Goal: Task Accomplishment & Management: Complete application form

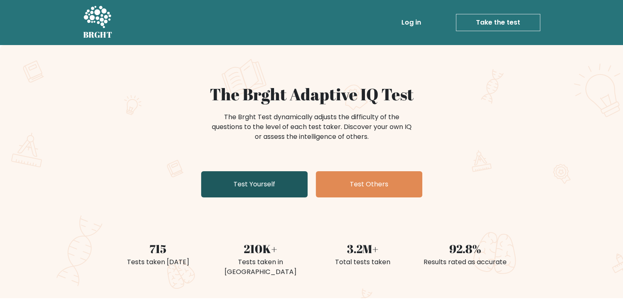
click at [275, 186] on link "Test Yourself" at bounding box center [254, 184] width 106 height 26
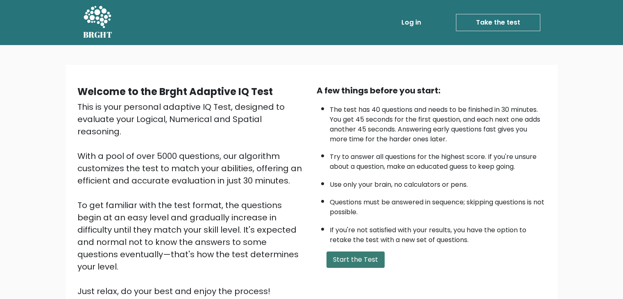
click at [345, 261] on button "Start the Test" at bounding box center [355, 259] width 58 height 16
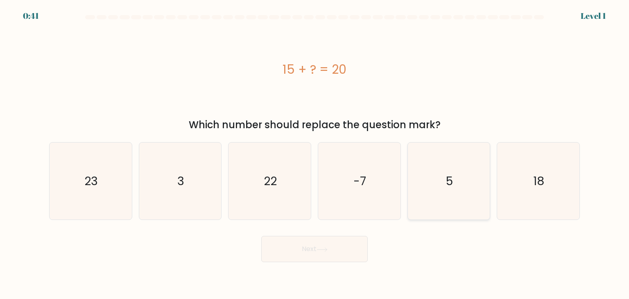
click at [463, 177] on icon "5" at bounding box center [448, 180] width 77 height 77
click at [315, 153] on input "e. 5" at bounding box center [314, 151] width 0 height 4
radio input "true"
click at [339, 244] on button "Next" at bounding box center [314, 249] width 106 height 26
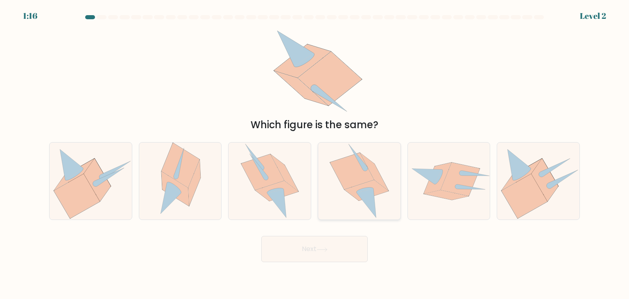
click at [381, 178] on icon at bounding box center [374, 172] width 28 height 38
click at [315, 153] on input "d." at bounding box center [314, 151] width 0 height 4
radio input "true"
click at [336, 246] on button "Next" at bounding box center [314, 249] width 106 height 26
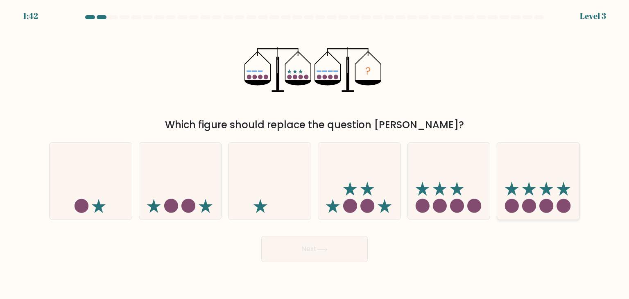
click at [537, 176] on icon at bounding box center [538, 181] width 82 height 68
click at [315, 153] on input "f." at bounding box center [314, 151] width 0 height 4
radio input "true"
click at [319, 250] on icon at bounding box center [321, 249] width 11 height 5
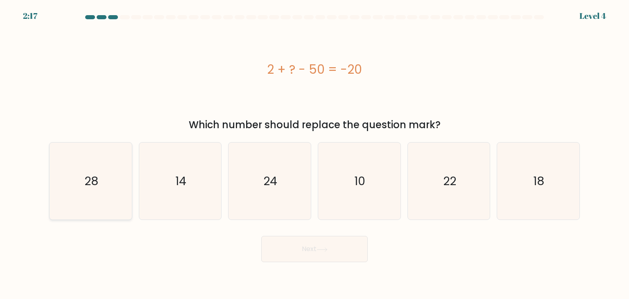
click at [94, 189] on icon "28" at bounding box center [90, 180] width 77 height 77
click at [314, 153] on input "a. 28" at bounding box center [314, 151] width 0 height 4
radio input "true"
click at [275, 247] on button "Next" at bounding box center [314, 249] width 106 height 26
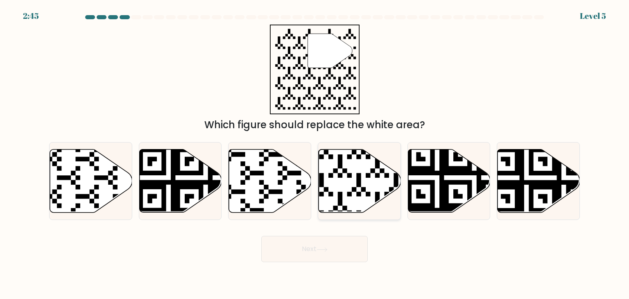
click at [340, 171] on icon at bounding box center [359, 180] width 82 height 63
click at [315, 153] on input "d." at bounding box center [314, 151] width 0 height 4
radio input "true"
click at [314, 250] on button "Next" at bounding box center [314, 249] width 106 height 26
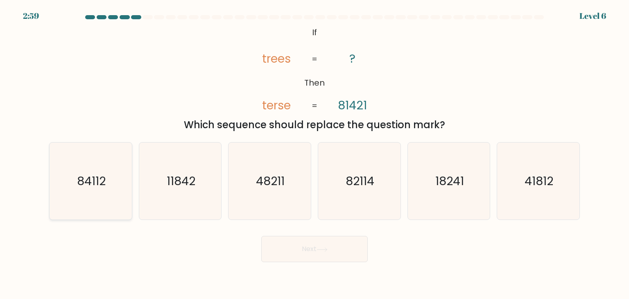
click at [73, 184] on icon "84112" at bounding box center [90, 180] width 77 height 77
click at [314, 153] on input "a. 84112" at bounding box center [314, 151] width 0 height 4
radio input "true"
click at [291, 244] on button "Next" at bounding box center [314, 249] width 106 height 26
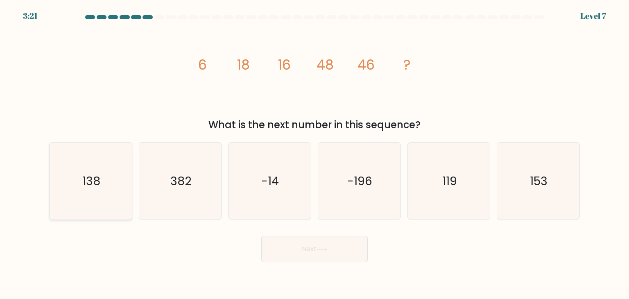
click at [111, 192] on icon "138" at bounding box center [90, 180] width 77 height 77
click at [314, 153] on input "a. 138" at bounding box center [314, 151] width 0 height 4
radio input "true"
click at [274, 249] on button "Next" at bounding box center [314, 249] width 106 height 26
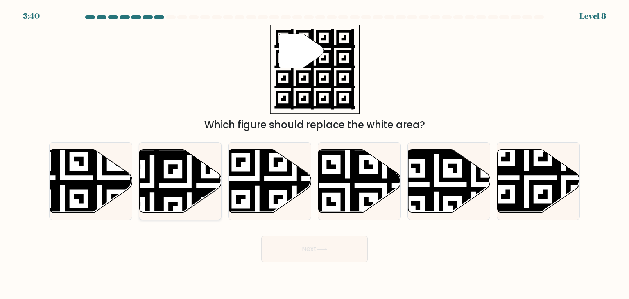
click at [174, 184] on icon at bounding box center [180, 180] width 82 height 63
click at [314, 153] on input "b." at bounding box center [314, 151] width 0 height 4
radio input "true"
click at [518, 172] on icon at bounding box center [563, 214] width 149 height 149
click at [315, 153] on input "f." at bounding box center [314, 151] width 0 height 4
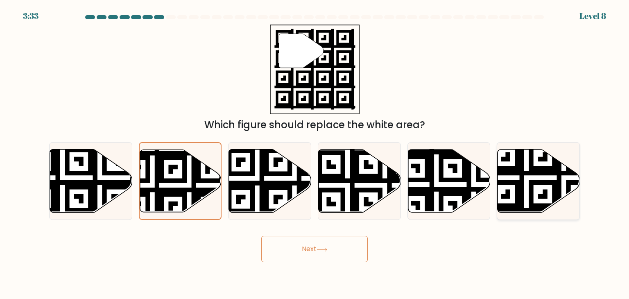
radio input "true"
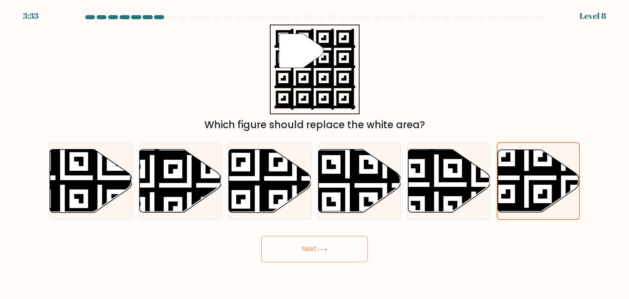
click at [298, 259] on button "Next" at bounding box center [314, 249] width 106 height 26
click at [299, 257] on button "Next" at bounding box center [314, 249] width 106 height 26
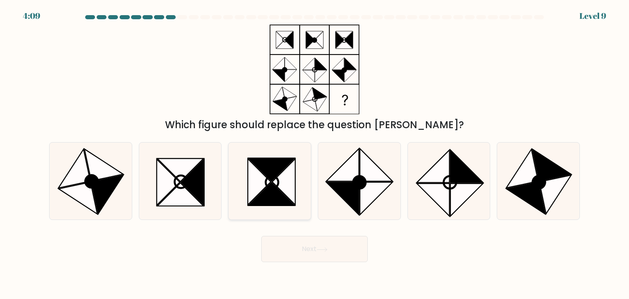
click at [288, 171] on icon at bounding box center [283, 182] width 23 height 46
click at [314, 153] on input "c." at bounding box center [314, 151] width 0 height 4
radio input "true"
click at [325, 248] on icon at bounding box center [321, 249] width 11 height 5
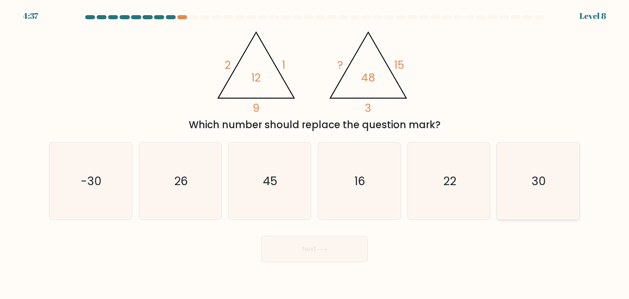
click at [539, 186] on text "30" at bounding box center [539, 181] width 14 height 16
click at [315, 153] on input "f. 30" at bounding box center [314, 151] width 0 height 4
radio input "true"
click at [326, 254] on button "Next" at bounding box center [314, 249] width 106 height 26
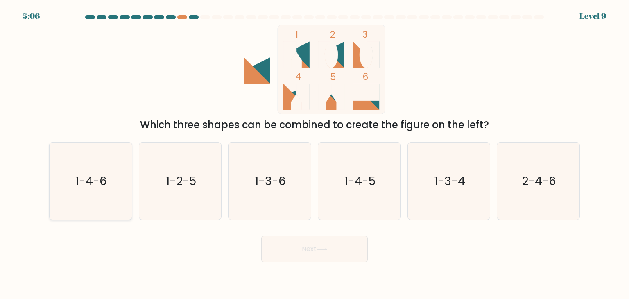
click at [94, 194] on icon "1-4-6" at bounding box center [90, 180] width 77 height 77
click at [314, 153] on input "a. 1-4-6" at bounding box center [314, 151] width 0 height 4
radio input "true"
click at [323, 249] on icon at bounding box center [321, 249] width 11 height 5
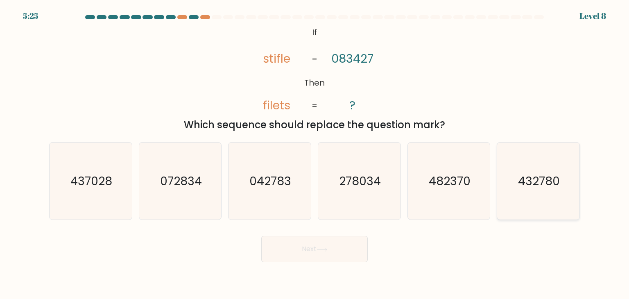
click at [521, 179] on text "432780" at bounding box center [539, 181] width 42 height 16
click at [315, 153] on input "f. 432780" at bounding box center [314, 151] width 0 height 4
radio input "true"
click at [311, 246] on button "Next" at bounding box center [314, 249] width 106 height 26
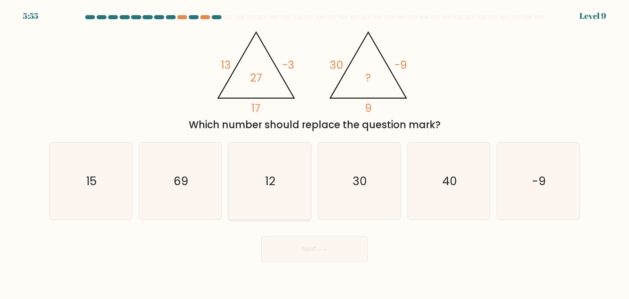
click at [279, 180] on icon "12" at bounding box center [269, 180] width 77 height 77
click at [314, 153] on input "c. 12" at bounding box center [314, 151] width 0 height 4
radio input "true"
click at [307, 249] on button "Next" at bounding box center [314, 249] width 106 height 26
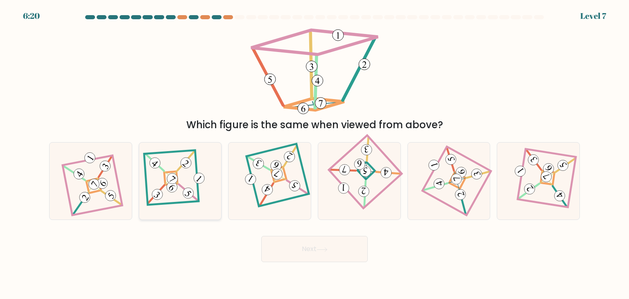
click at [172, 182] on 112 at bounding box center [172, 178] width 15 height 15
click at [314, 153] on input "b." at bounding box center [314, 151] width 0 height 4
radio input "true"
click at [313, 249] on button "Next" at bounding box center [314, 249] width 106 height 26
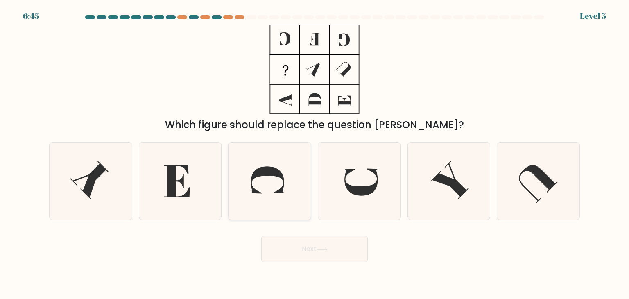
click at [282, 195] on icon at bounding box center [269, 180] width 77 height 77
click at [314, 153] on input "c." at bounding box center [314, 151] width 0 height 4
radio input "true"
click at [324, 251] on icon at bounding box center [321, 249] width 11 height 5
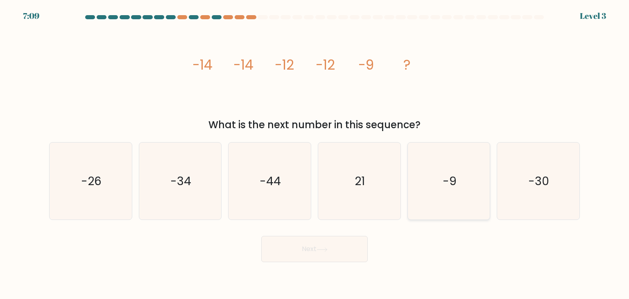
click at [465, 184] on icon "-9" at bounding box center [448, 180] width 77 height 77
click at [315, 153] on input "e. -9" at bounding box center [314, 151] width 0 height 4
radio input "true"
click at [321, 243] on button "Next" at bounding box center [314, 249] width 106 height 26
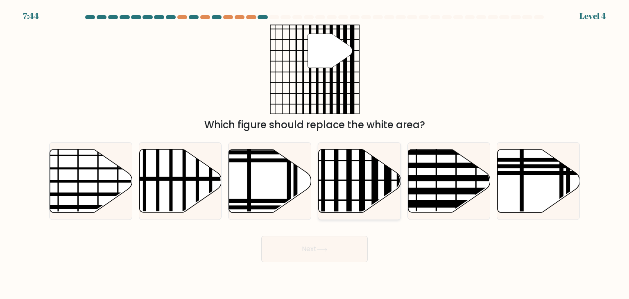
click at [333, 171] on icon at bounding box center [359, 180] width 82 height 63
click at [315, 153] on input "d." at bounding box center [314, 151] width 0 height 4
radio input "true"
click at [335, 239] on button "Next" at bounding box center [314, 249] width 106 height 26
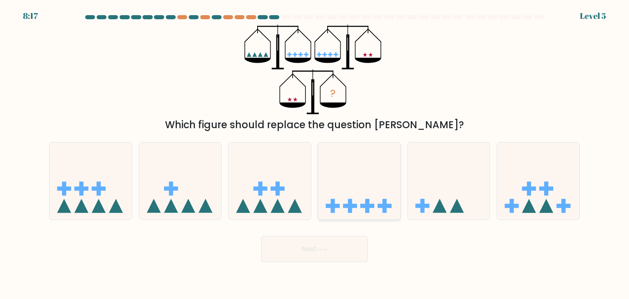
click at [340, 176] on icon at bounding box center [359, 181] width 82 height 68
click at [315, 153] on input "d." at bounding box center [314, 151] width 0 height 4
radio input "true"
click at [329, 264] on body "8:17 Level 5" at bounding box center [314, 149] width 629 height 299
click at [331, 255] on button "Next" at bounding box center [314, 249] width 106 height 26
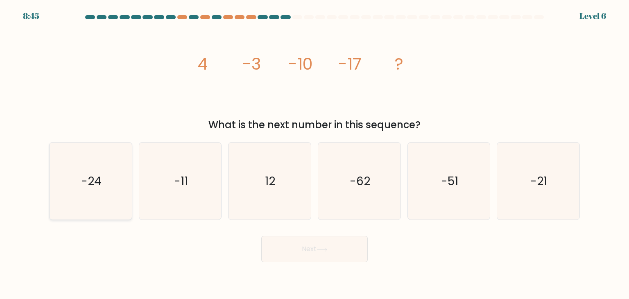
drag, startPoint x: 69, startPoint y: 178, endPoint x: 92, endPoint y: 185, distance: 23.7
click at [69, 178] on icon "-24" at bounding box center [90, 180] width 77 height 77
click at [314, 153] on input "a. -24" at bounding box center [314, 151] width 0 height 4
radio input "true"
click at [284, 255] on button "Next" at bounding box center [314, 249] width 106 height 26
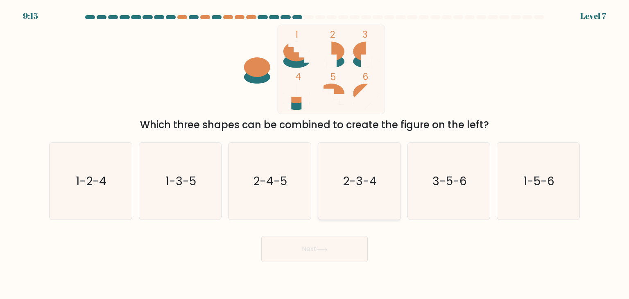
click at [377, 186] on text "2-3-4" at bounding box center [360, 181] width 34 height 16
click at [315, 153] on input "d. 2-3-4" at bounding box center [314, 151] width 0 height 4
radio input "true"
click at [327, 251] on icon at bounding box center [322, 249] width 10 height 4
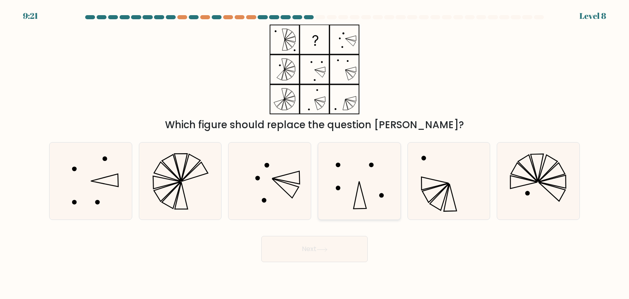
click at [363, 177] on icon at bounding box center [358, 180] width 77 height 77
click at [315, 153] on input "d." at bounding box center [314, 151] width 0 height 4
radio input "true"
click at [332, 258] on button "Next" at bounding box center [314, 249] width 106 height 26
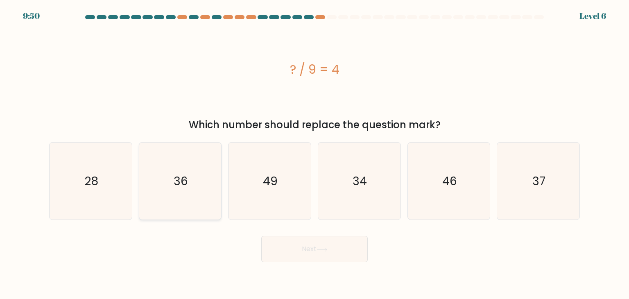
click at [197, 197] on icon "36" at bounding box center [180, 180] width 77 height 77
click at [314, 153] on input "b. 36" at bounding box center [314, 151] width 0 height 4
radio input "true"
click at [295, 255] on button "Next" at bounding box center [314, 249] width 106 height 26
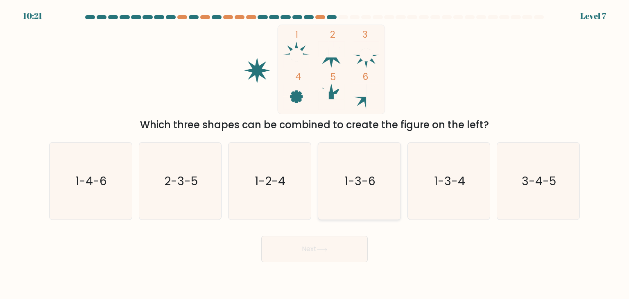
click at [356, 170] on icon "1-3-6" at bounding box center [358, 180] width 77 height 77
click at [315, 153] on input "d. 1-3-6" at bounding box center [314, 151] width 0 height 4
radio input "true"
click at [322, 241] on button "Next" at bounding box center [314, 249] width 106 height 26
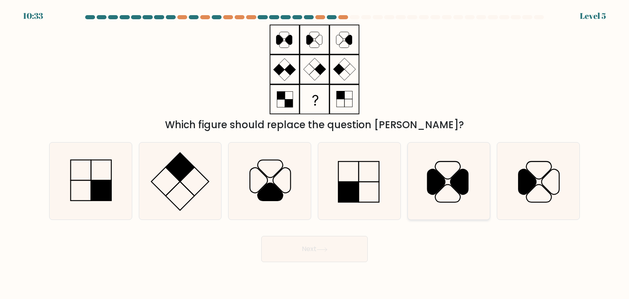
click at [460, 177] on icon at bounding box center [459, 181] width 18 height 25
click at [315, 153] on input "e." at bounding box center [314, 151] width 0 height 4
radio input "true"
click at [326, 244] on button "Next" at bounding box center [314, 249] width 106 height 26
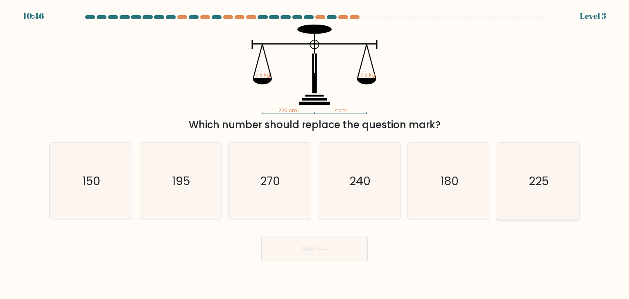
click at [517, 165] on icon "225" at bounding box center [537, 180] width 77 height 77
click at [315, 153] on input "f. 225" at bounding box center [314, 151] width 0 height 4
radio input "true"
click at [327, 248] on icon at bounding box center [322, 249] width 10 height 4
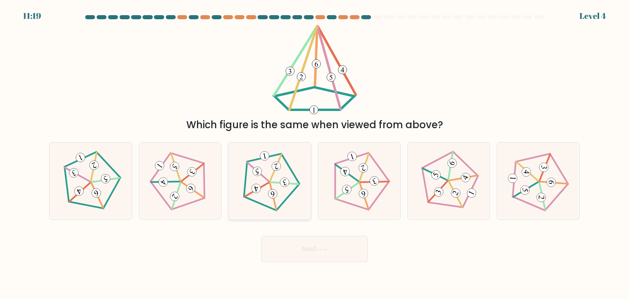
click at [246, 183] on 165 at bounding box center [271, 183] width 68 height 65
click at [314, 153] on input "c." at bounding box center [314, 151] width 0 height 4
radio input "true"
click at [298, 241] on button "Next" at bounding box center [314, 249] width 106 height 26
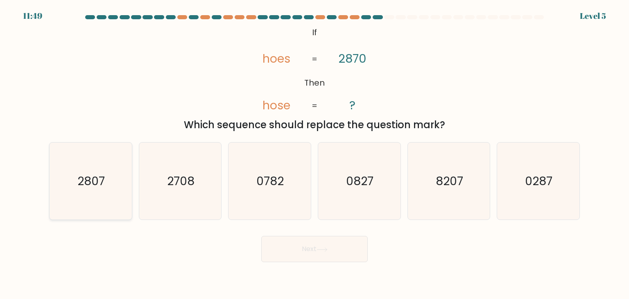
click at [90, 183] on text "2807" at bounding box center [91, 181] width 27 height 16
click at [314, 153] on input "a. 2807" at bounding box center [314, 151] width 0 height 4
radio input "true"
click at [326, 255] on button "Next" at bounding box center [314, 249] width 106 height 26
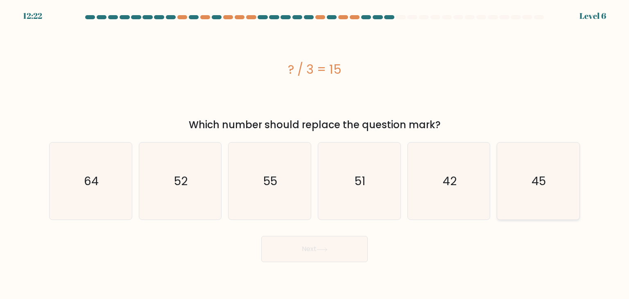
click at [516, 173] on icon "45" at bounding box center [537, 180] width 77 height 77
click at [315, 153] on input "f. 45" at bounding box center [314, 151] width 0 height 4
radio input "true"
click at [327, 249] on icon at bounding box center [321, 249] width 11 height 5
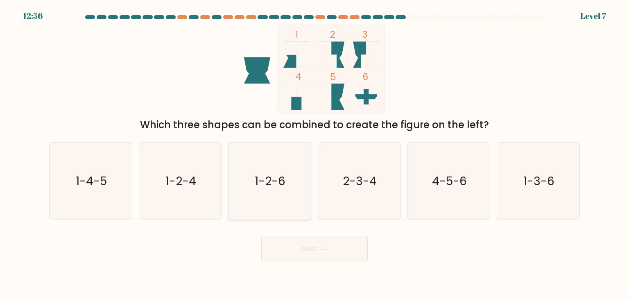
click at [286, 170] on icon "1-2-6" at bounding box center [269, 180] width 77 height 77
click at [314, 153] on input "c. 1-2-6" at bounding box center [314, 151] width 0 height 4
radio input "true"
click at [302, 254] on button "Next" at bounding box center [314, 249] width 106 height 26
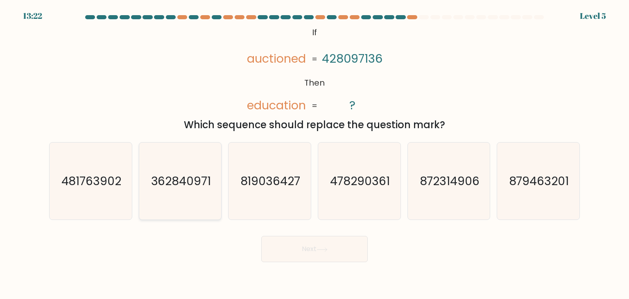
click at [174, 196] on icon "362840971" at bounding box center [180, 180] width 77 height 77
click at [314, 153] on input "b. 362840971" at bounding box center [314, 151] width 0 height 4
radio input "true"
click at [309, 244] on button "Next" at bounding box center [314, 249] width 106 height 26
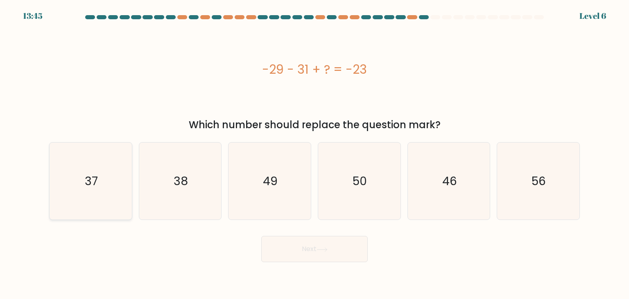
click at [72, 177] on icon "37" at bounding box center [90, 180] width 77 height 77
click at [314, 153] on input "a. 37" at bounding box center [314, 151] width 0 height 4
radio input "true"
click at [300, 248] on button "Next" at bounding box center [314, 249] width 106 height 26
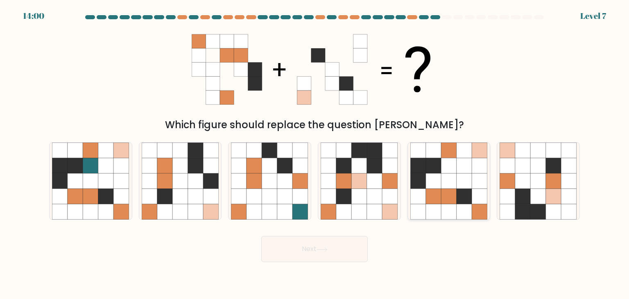
click at [411, 163] on icon at bounding box center [418, 166] width 16 height 16
click at [315, 153] on input "e." at bounding box center [314, 151] width 0 height 4
radio input "true"
click at [307, 246] on button "Next" at bounding box center [314, 249] width 106 height 26
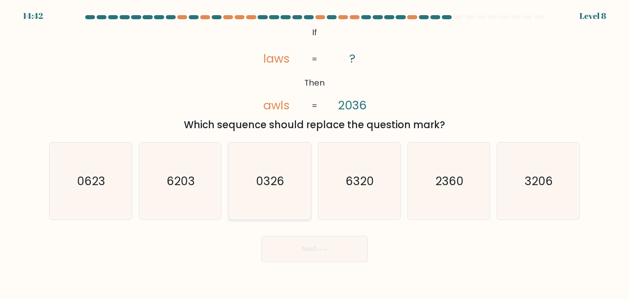
click at [299, 194] on icon "0326" at bounding box center [269, 180] width 77 height 77
click at [314, 153] on input "c. 0326" at bounding box center [314, 151] width 0 height 4
radio input "true"
click at [318, 244] on button "Next" at bounding box center [314, 249] width 106 height 26
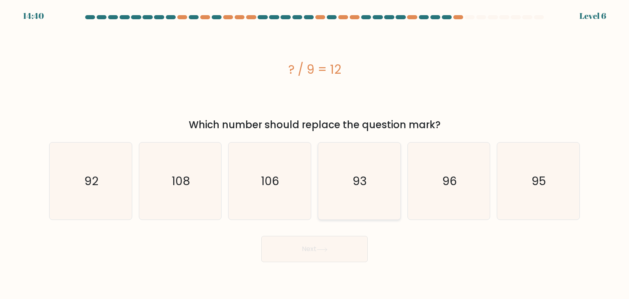
click at [348, 197] on icon "93" at bounding box center [358, 180] width 77 height 77
click at [315, 153] on input "d. 93" at bounding box center [314, 151] width 0 height 4
radio input "true"
click at [317, 241] on button "Next" at bounding box center [314, 249] width 106 height 26
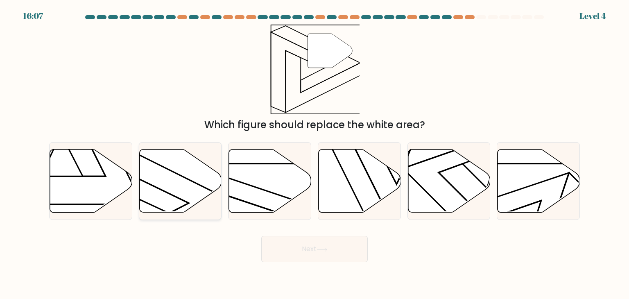
click at [205, 187] on icon at bounding box center [153, 196] width 165 height 123
click at [314, 153] on input "b." at bounding box center [314, 151] width 0 height 4
radio input "true"
click at [291, 251] on button "Next" at bounding box center [314, 249] width 106 height 26
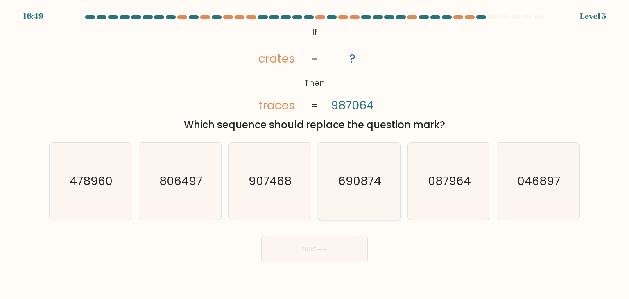
click at [370, 180] on text "690874" at bounding box center [359, 181] width 43 height 16
click at [315, 153] on input "d. 690874" at bounding box center [314, 151] width 0 height 4
radio input "true"
click at [347, 253] on button "Next" at bounding box center [314, 249] width 106 height 26
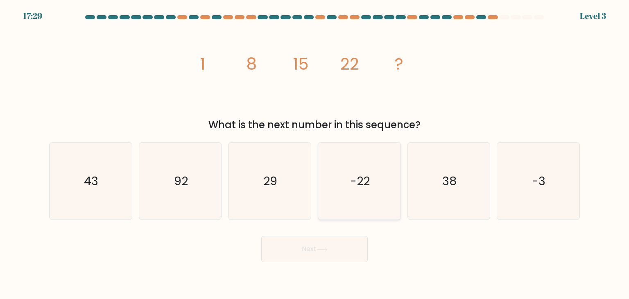
click at [341, 196] on icon "-22" at bounding box center [358, 180] width 77 height 77
click at [315, 153] on input "d. -22" at bounding box center [314, 151] width 0 height 4
radio input "true"
click at [278, 187] on icon "29" at bounding box center [269, 180] width 77 height 77
click at [314, 153] on input "c. 29" at bounding box center [314, 151] width 0 height 4
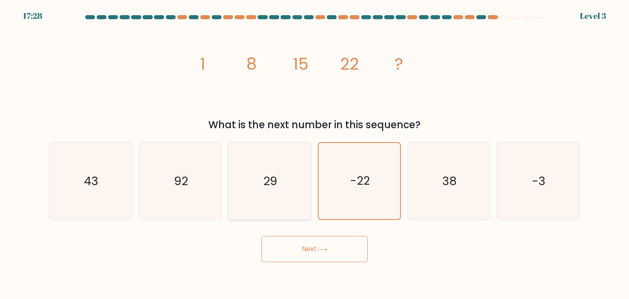
radio input "true"
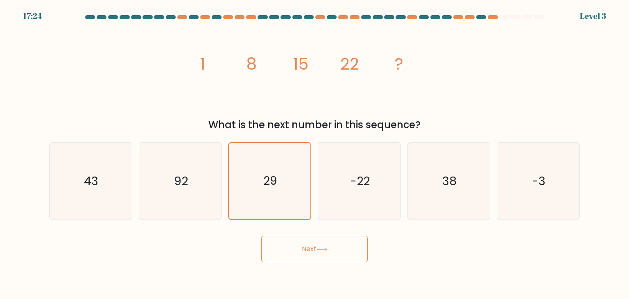
click at [336, 246] on button "Next" at bounding box center [314, 249] width 106 height 26
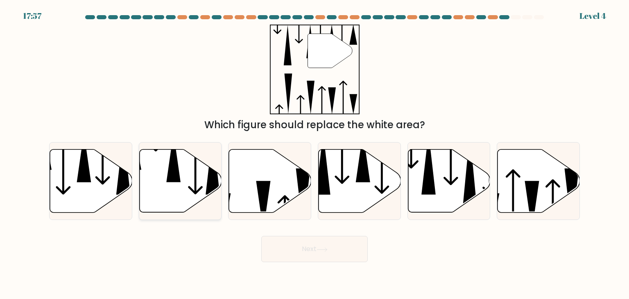
click at [215, 177] on icon at bounding box center [212, 163] width 14 height 62
click at [314, 153] on input "b." at bounding box center [314, 151] width 0 height 4
radio input "true"
click at [341, 250] on button "Next" at bounding box center [314, 249] width 106 height 26
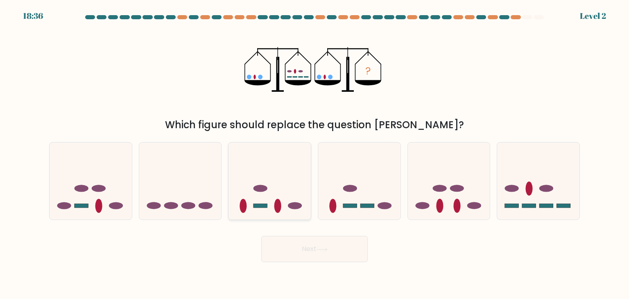
click at [280, 186] on icon at bounding box center [269, 181] width 82 height 68
click at [314, 153] on input "c." at bounding box center [314, 151] width 0 height 4
radio input "true"
click at [333, 259] on button "Next" at bounding box center [314, 249] width 106 height 26
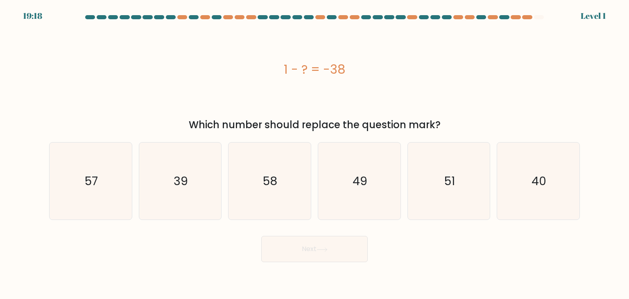
click at [329, 245] on button "Next" at bounding box center [314, 249] width 106 height 26
click at [205, 190] on icon "39" at bounding box center [180, 180] width 77 height 77
click at [314, 153] on input "b. 39" at bounding box center [314, 151] width 0 height 4
radio input "true"
click at [304, 250] on button "Next" at bounding box center [314, 249] width 106 height 26
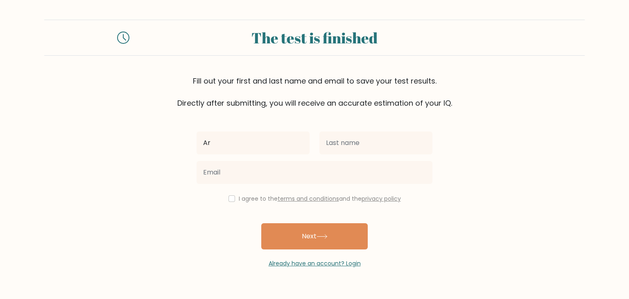
type input "[PERSON_NAME]"
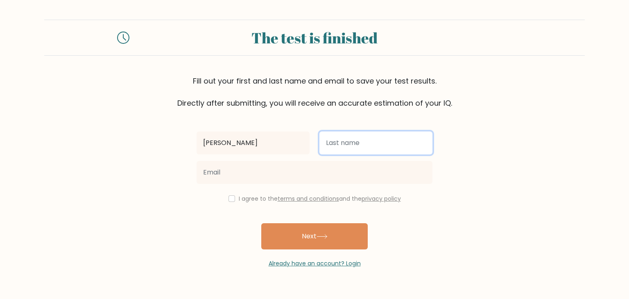
click at [354, 137] on input "text" at bounding box center [375, 142] width 113 height 23
type input "Mortel"
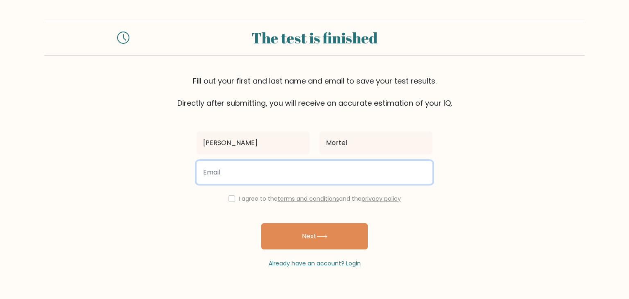
click at [315, 171] on input "email" at bounding box center [314, 172] width 236 height 23
type input "mortelarturo608@gmail.com"
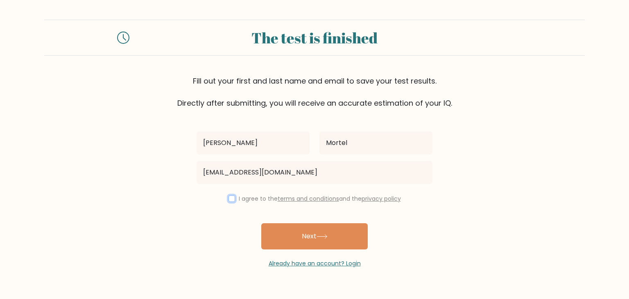
click at [229, 197] on input "checkbox" at bounding box center [231, 198] width 7 height 7
checkbox input "true"
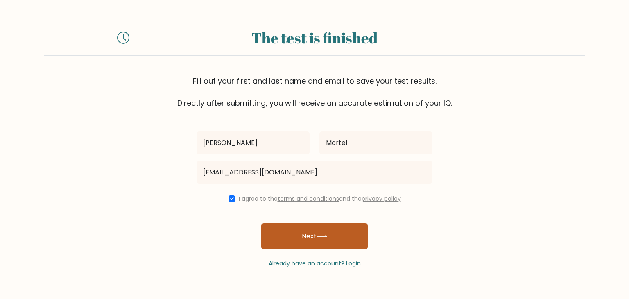
click at [290, 237] on button "Next" at bounding box center [314, 236] width 106 height 26
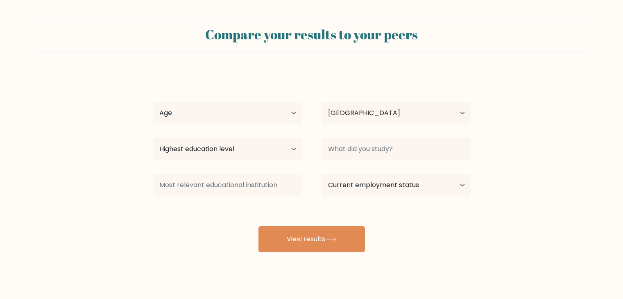
select select "PH"
click at [239, 119] on select "Age Under [DEMOGRAPHIC_DATA] [DEMOGRAPHIC_DATA] [DEMOGRAPHIC_DATA] [DEMOGRAPHIC…" at bounding box center [227, 113] width 149 height 23
select select "18_24"
click at [153, 102] on select "Age Under [DEMOGRAPHIC_DATA] [DEMOGRAPHIC_DATA] [DEMOGRAPHIC_DATA] [DEMOGRAPHIC…" at bounding box center [227, 113] width 149 height 23
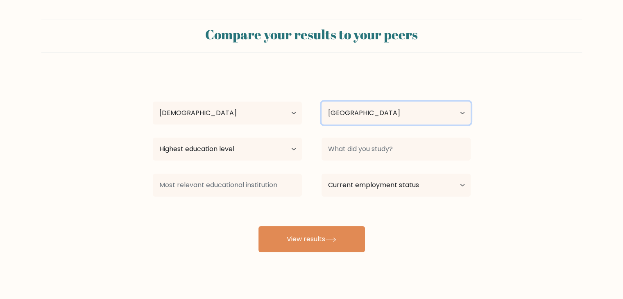
click at [326, 113] on select "Country [GEOGRAPHIC_DATA] [GEOGRAPHIC_DATA] [GEOGRAPHIC_DATA] [US_STATE] [GEOGR…" at bounding box center [395, 113] width 149 height 23
drag, startPoint x: 0, startPoint y: 123, endPoint x: 7, endPoint y: 122, distance: 6.7
click at [0, 123] on form "Compare your results to your peers [PERSON_NAME] Age Under [DEMOGRAPHIC_DATA] […" at bounding box center [311, 136] width 623 height 232
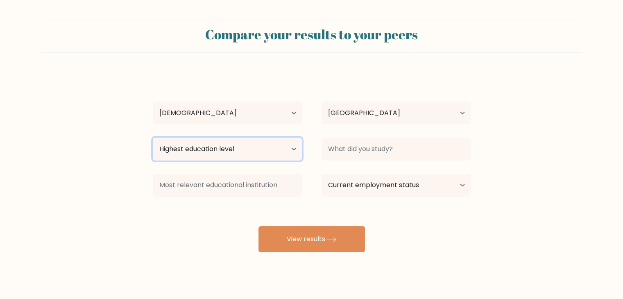
click at [169, 144] on select "Highest education level No schooling Primary Lower Secondary Upper Secondary Oc…" at bounding box center [227, 149] width 149 height 23
select select "bachelors_degree"
click at [153, 138] on select "Highest education level No schooling Primary Lower Secondary Upper Secondary Oc…" at bounding box center [227, 149] width 149 height 23
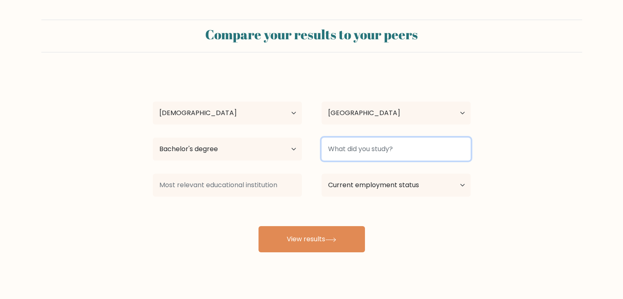
click at [360, 153] on input at bounding box center [395, 149] width 149 height 23
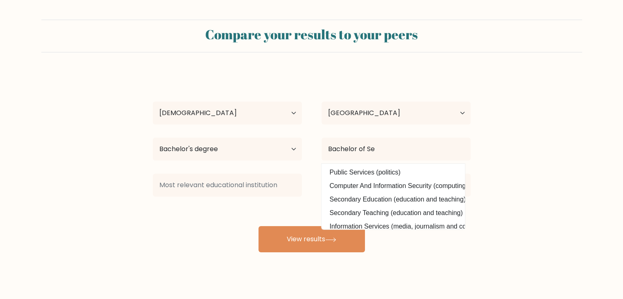
click at [373, 200] on div "[PERSON_NAME] Age Under [DEMOGRAPHIC_DATA] [DEMOGRAPHIC_DATA] [DEMOGRAPHIC_DATA…" at bounding box center [311, 162] width 327 height 180
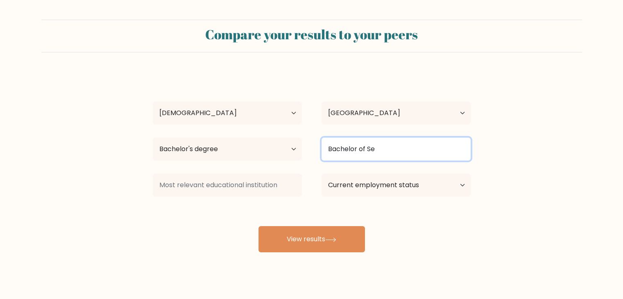
click at [386, 151] on input "Bachelor of Se" at bounding box center [395, 149] width 149 height 23
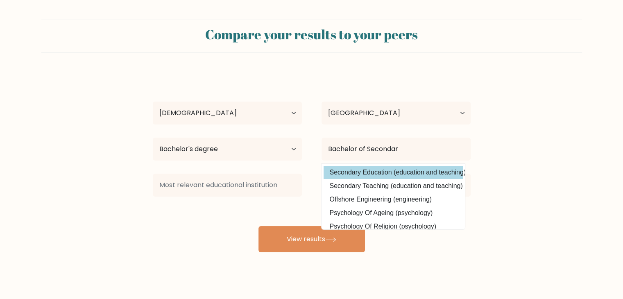
click at [395, 174] on option "Secondary Education (education and teaching)" at bounding box center [392, 172] width 139 height 13
type input "Secondary Education"
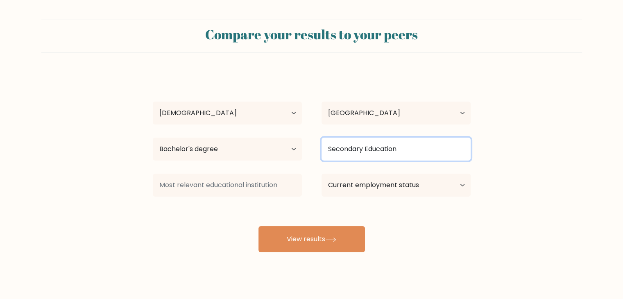
click at [410, 154] on input "Secondary Education" at bounding box center [395, 149] width 149 height 23
click at [413, 150] on input "Secondary Education" at bounding box center [395, 149] width 149 height 23
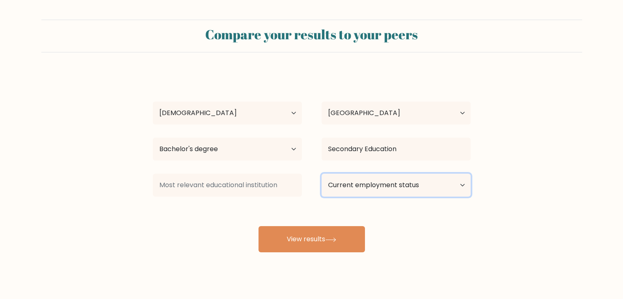
click at [378, 181] on select "Current employment status Employed Student Retired Other / prefer not to answer" at bounding box center [395, 185] width 149 height 23
click at [69, 219] on form "Compare your results to your peers [PERSON_NAME] Age Under [DEMOGRAPHIC_DATA] […" at bounding box center [311, 136] width 623 height 232
click at [347, 185] on select "Current employment status Employed Student Retired Other / prefer not to answer" at bounding box center [395, 185] width 149 height 23
click at [194, 222] on div "[PERSON_NAME] Age Under [DEMOGRAPHIC_DATA] [DEMOGRAPHIC_DATA] [DEMOGRAPHIC_DATA…" at bounding box center [311, 162] width 327 height 180
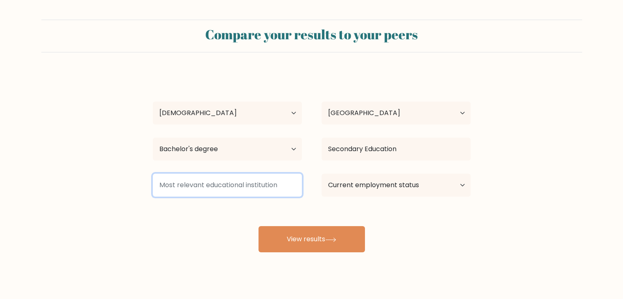
click at [218, 178] on input at bounding box center [227, 185] width 149 height 23
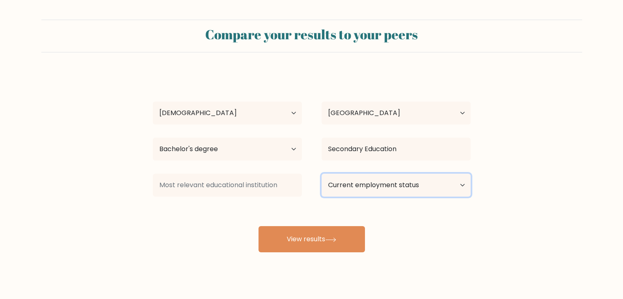
click at [393, 179] on select "Current employment status Employed Student Retired Other / prefer not to answer" at bounding box center [395, 185] width 149 height 23
select select "other"
click at [321, 174] on select "Current employment status Employed Student Retired Other / prefer not to answer" at bounding box center [395, 185] width 149 height 23
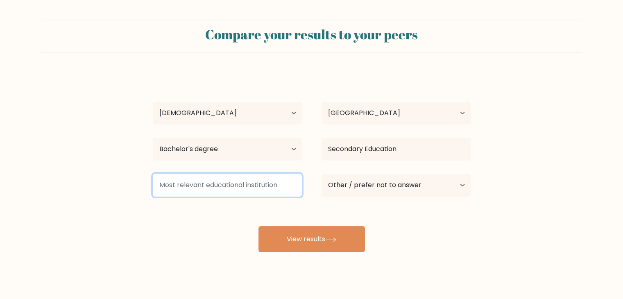
click at [243, 184] on input at bounding box center [227, 185] width 149 height 23
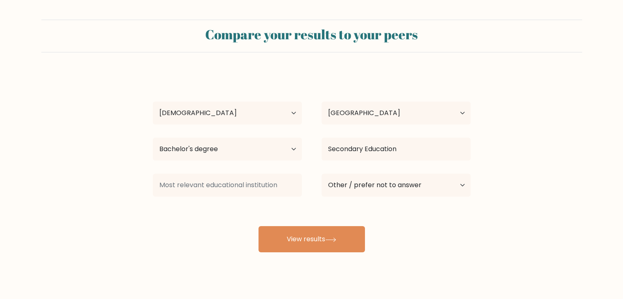
click at [208, 206] on div "[PERSON_NAME] Age Under [DEMOGRAPHIC_DATA] [DEMOGRAPHIC_DATA] [DEMOGRAPHIC_DATA…" at bounding box center [311, 162] width 327 height 180
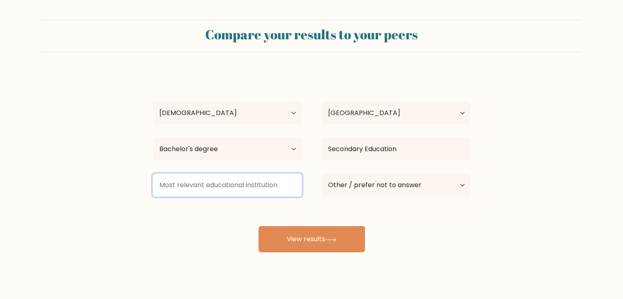
click at [226, 180] on input at bounding box center [227, 185] width 149 height 23
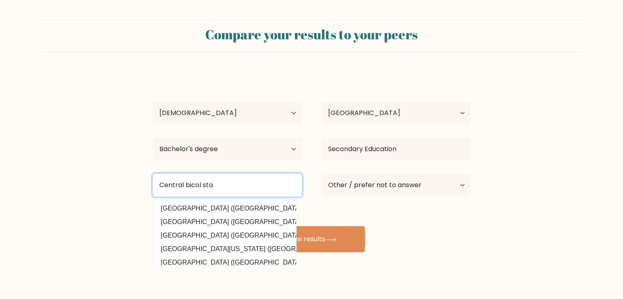
click at [189, 180] on input "Central bicol sta" at bounding box center [227, 185] width 149 height 23
click at [220, 186] on input "Central Bicol sta" at bounding box center [227, 185] width 149 height 23
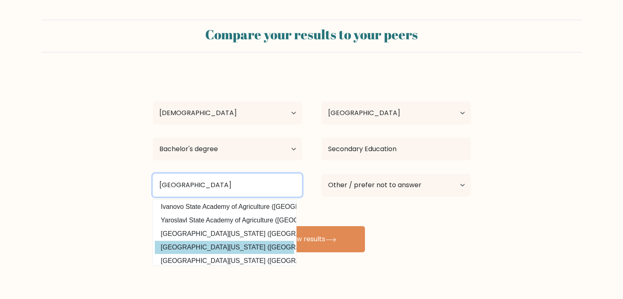
scroll to position [80, 0]
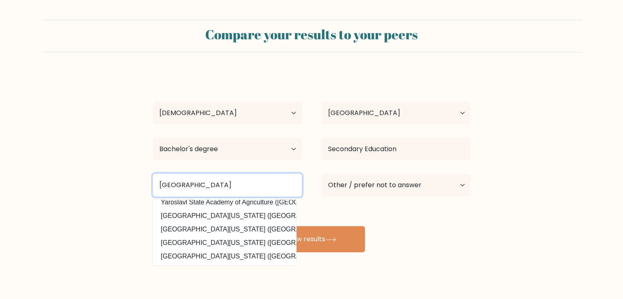
type input "[GEOGRAPHIC_DATA]"
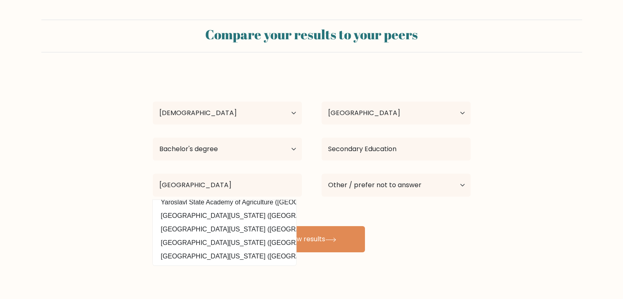
click at [74, 178] on form "Compare your results to your peers [PERSON_NAME] Age Under [DEMOGRAPHIC_DATA] […" at bounding box center [311, 136] width 623 height 232
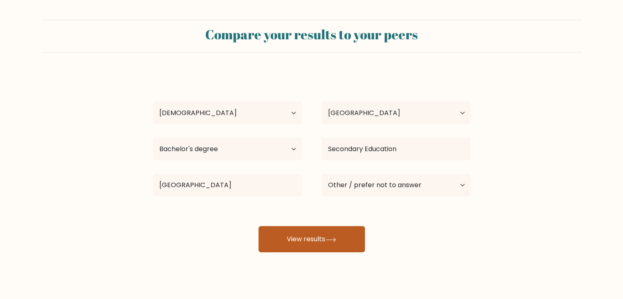
click at [277, 232] on button "View results" at bounding box center [311, 239] width 106 height 26
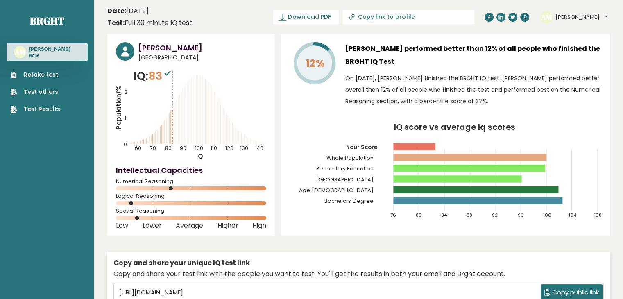
click at [576, 287] on button "Copy public link" at bounding box center [571, 292] width 62 height 16
click at [239, 21] on header "Date: October 15, 2025 Test: Full 30 minute IQ test Download PDF Downloading...…" at bounding box center [358, 17] width 502 height 26
